Goal: Ask a question

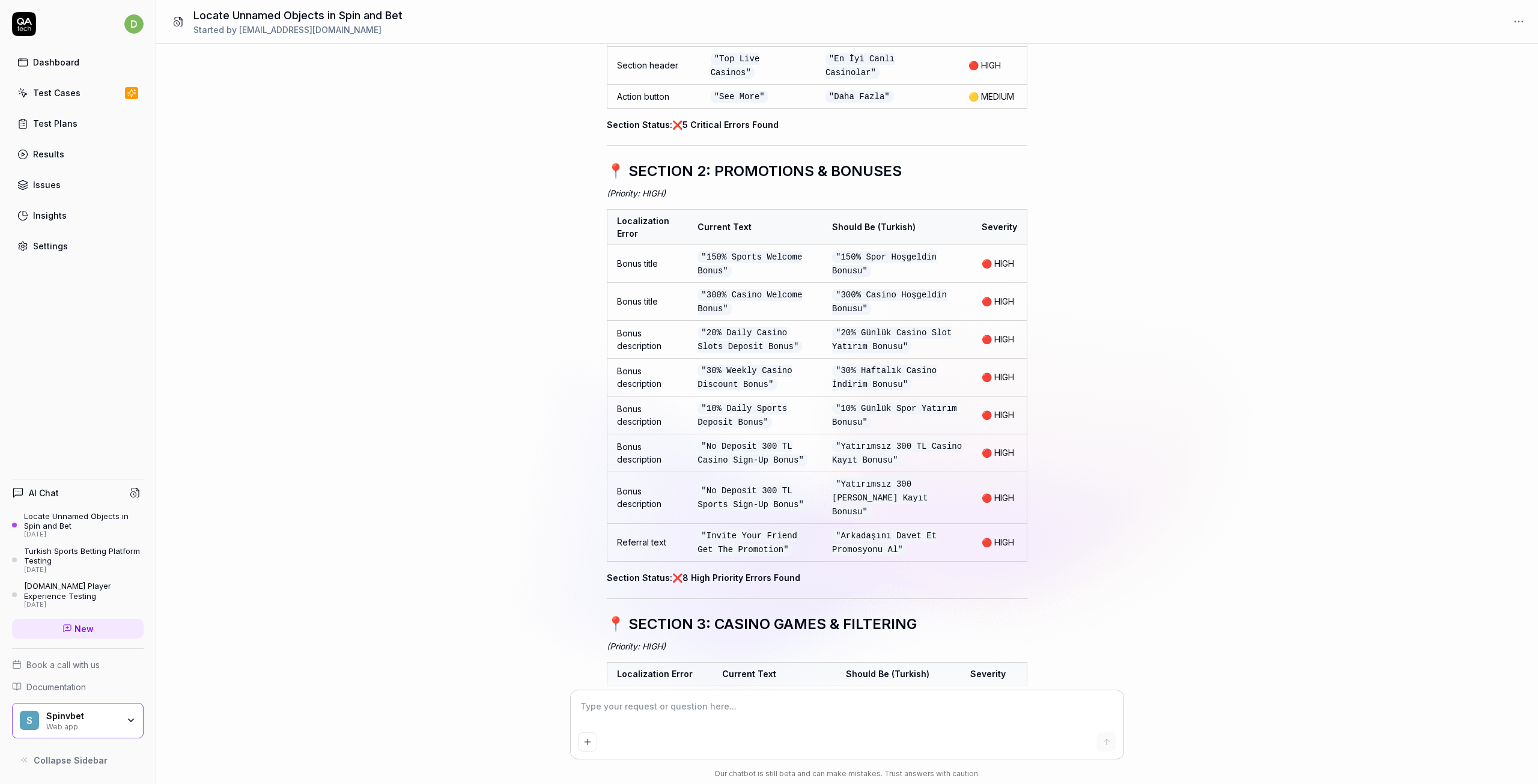
scroll to position [16138, 0]
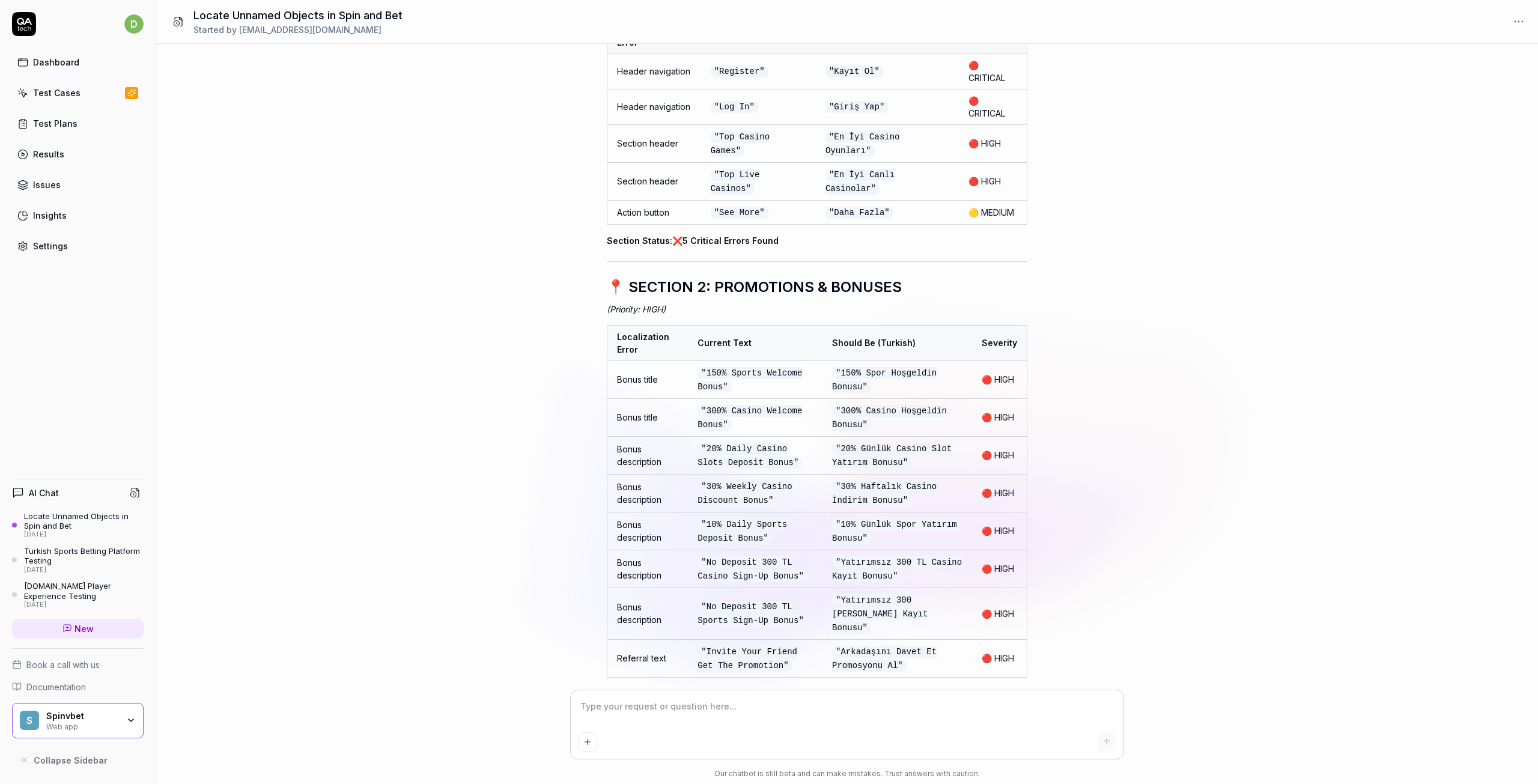
type textarea "*"
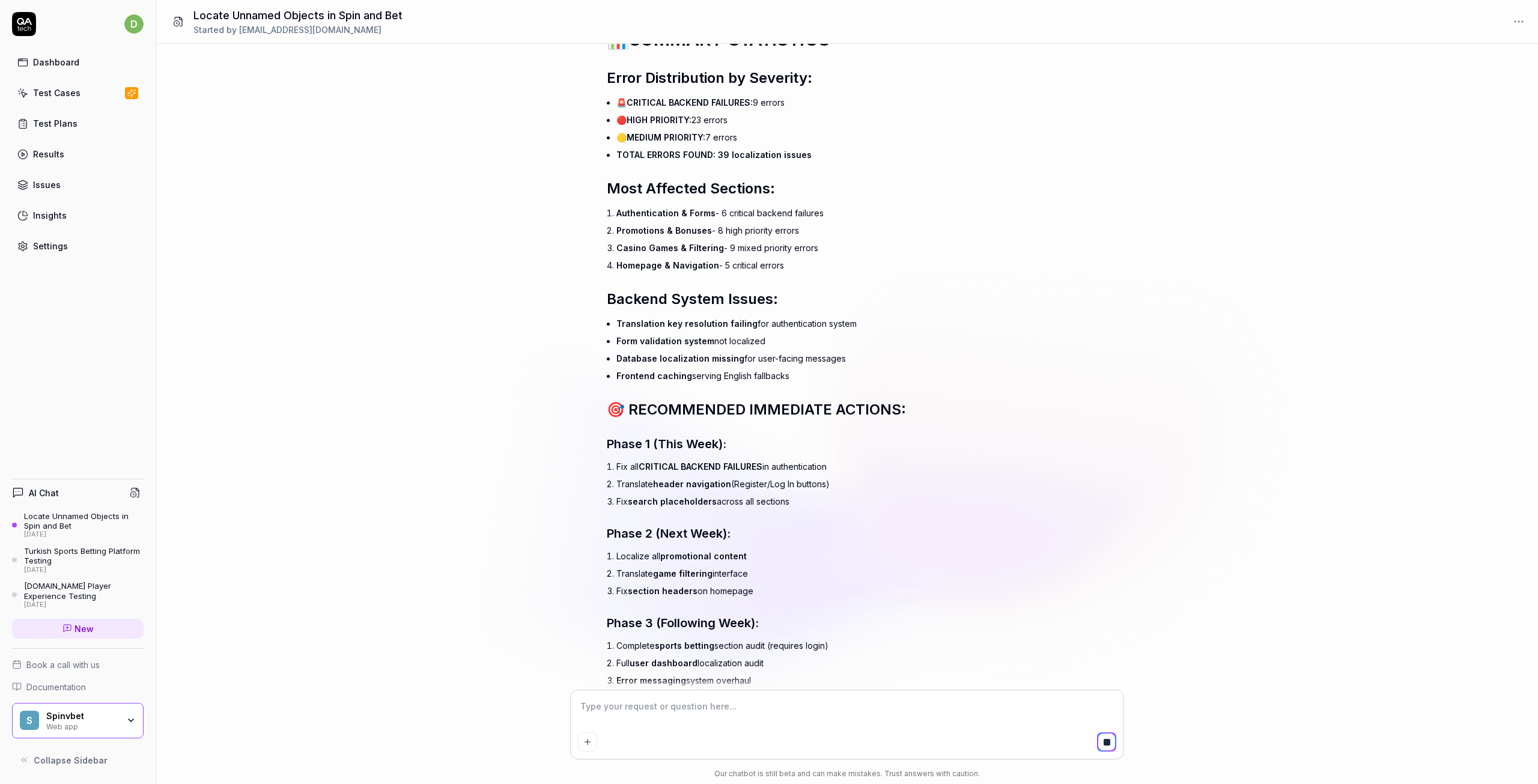
scroll to position [18262, 0]
type textarea "*"
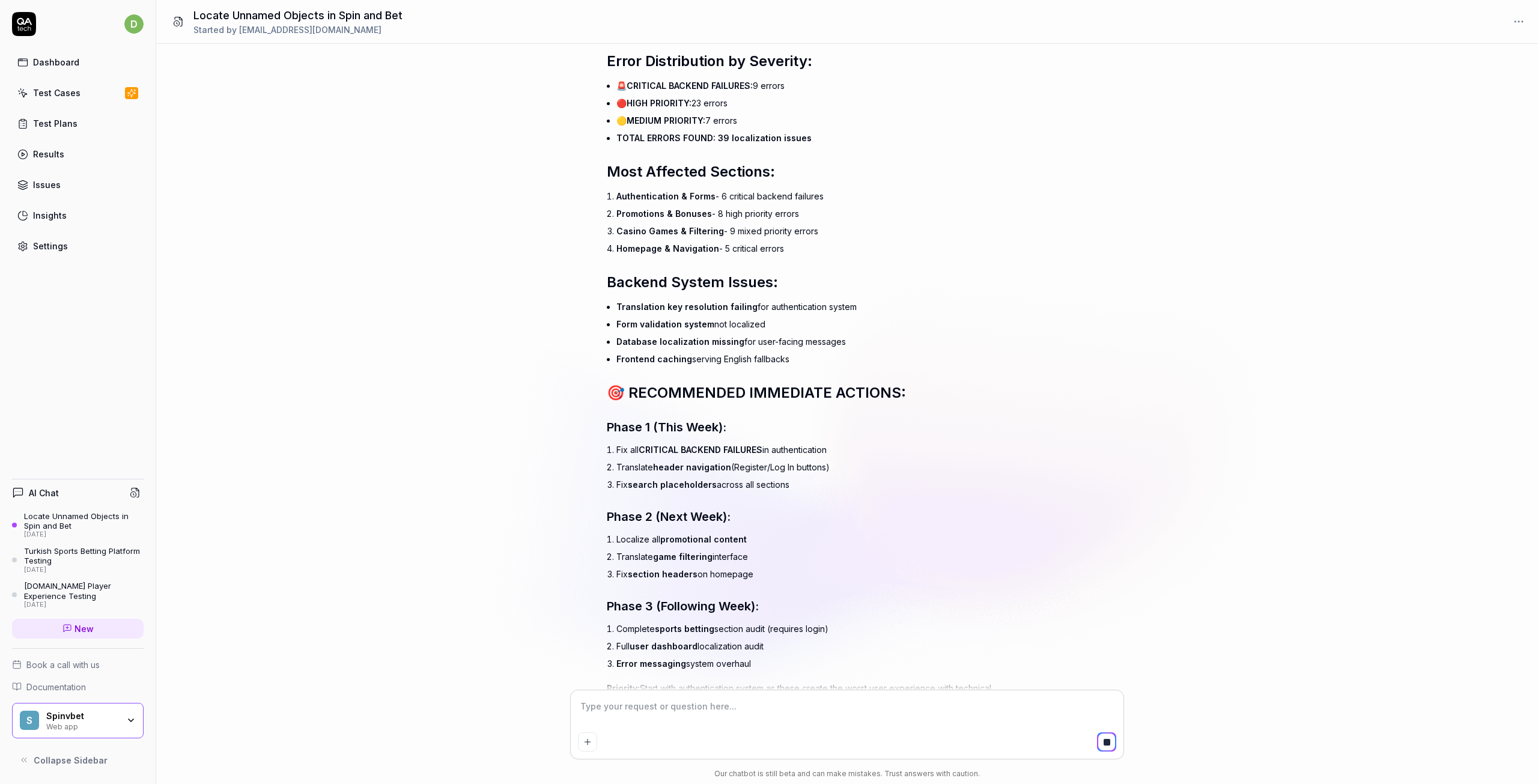
type input "[EMAIL_ADDRESS][DOMAIN_NAME]"
click at [97, 516] on div "Locate Unnamed Objects in Spin and Bet" at bounding box center [83, 520] width 120 height 20
type textarea "*"
